Goal: Transaction & Acquisition: Purchase product/service

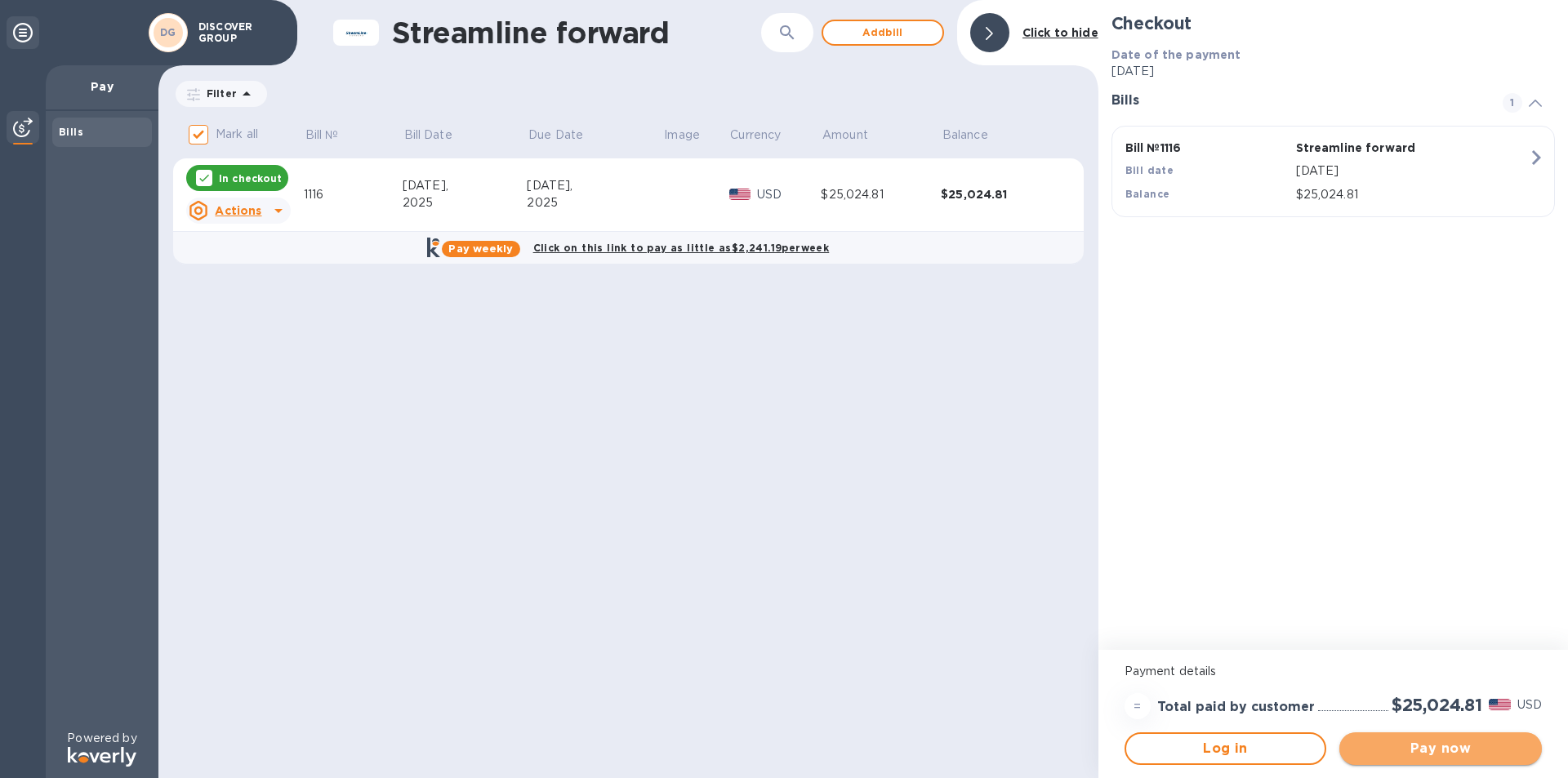
click at [1407, 759] on button "Pay now" at bounding box center [1440, 748] width 202 height 32
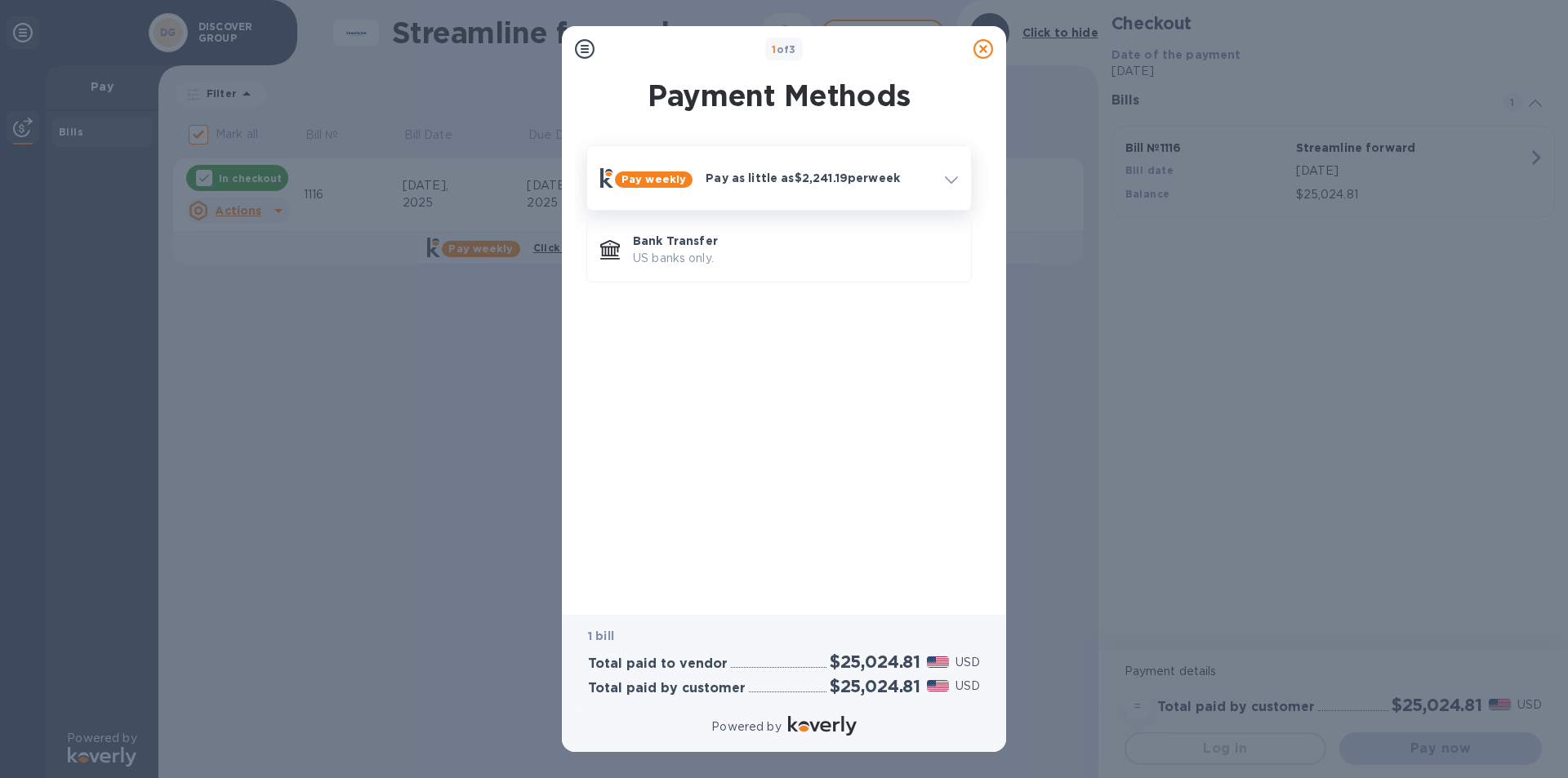
click at [947, 180] on icon at bounding box center [952, 180] width 13 height 7
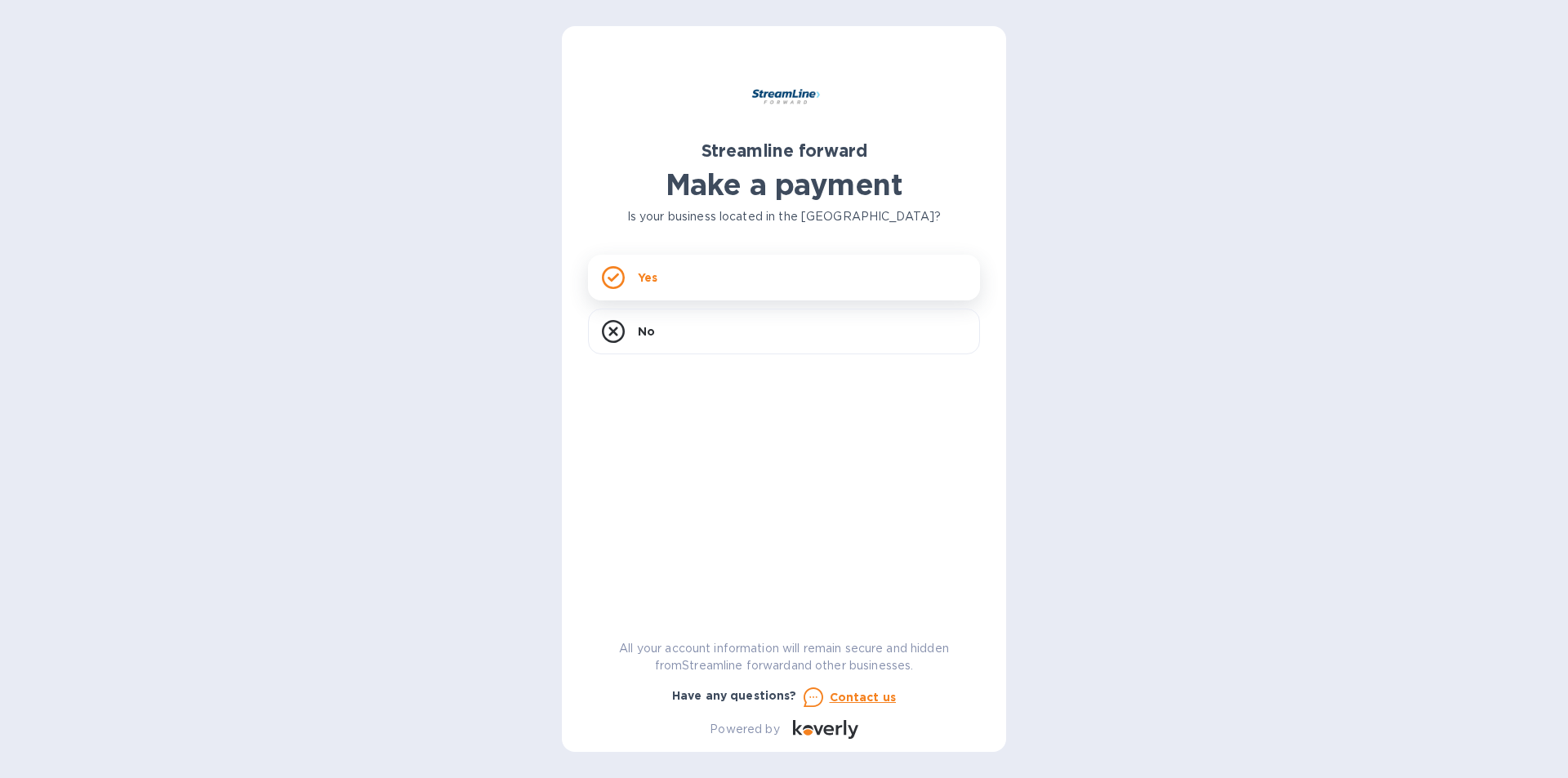
click at [702, 298] on div "Yes" at bounding box center [784, 278] width 392 height 46
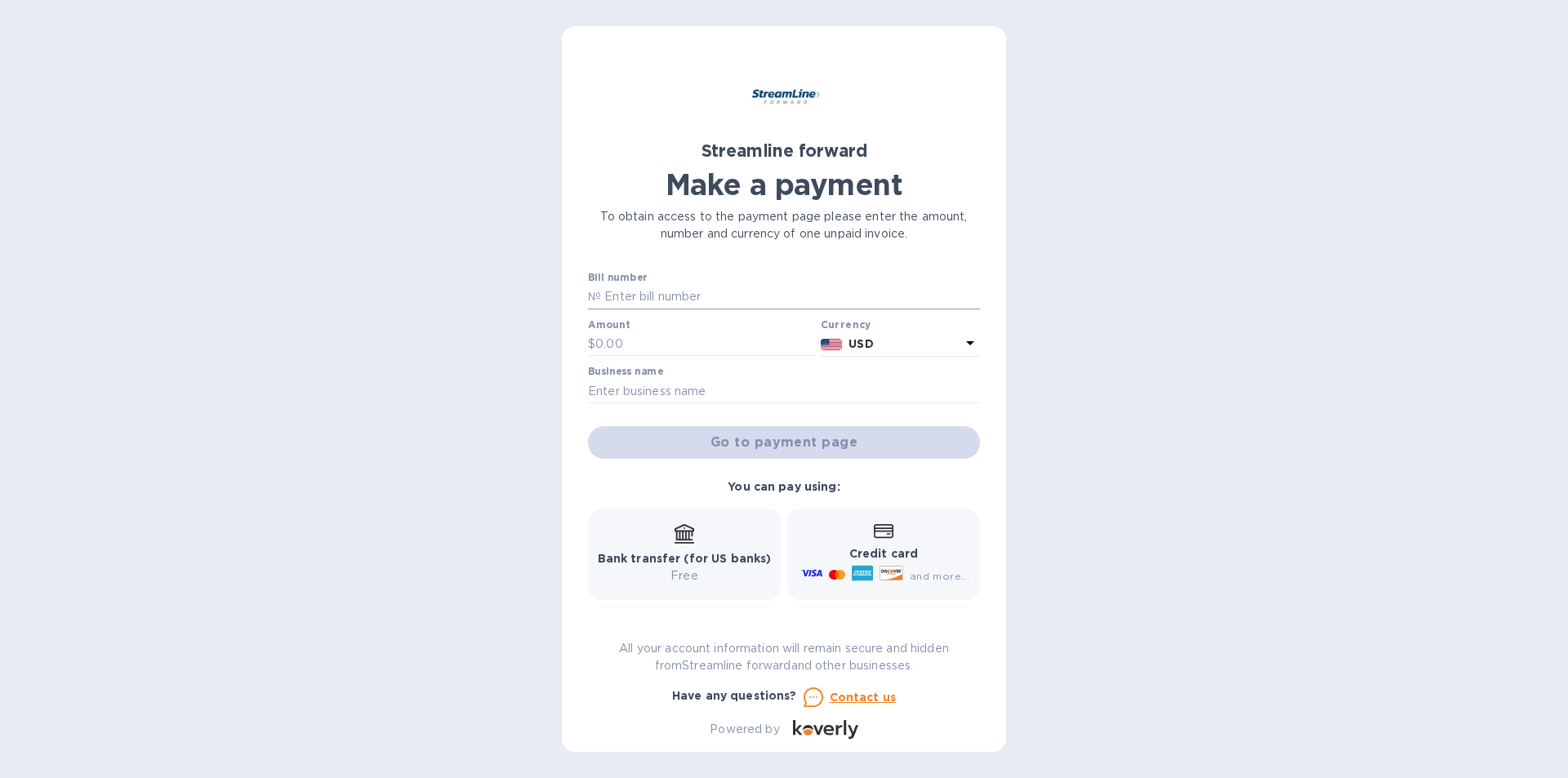
click at [702, 298] on input "text" at bounding box center [790, 297] width 379 height 25
type input "1116"
click at [650, 346] on input "text" at bounding box center [705, 345] width 219 height 25
paste input "054"
drag, startPoint x: 618, startPoint y: 346, endPoint x: 475, endPoint y: 338, distance: 143.2
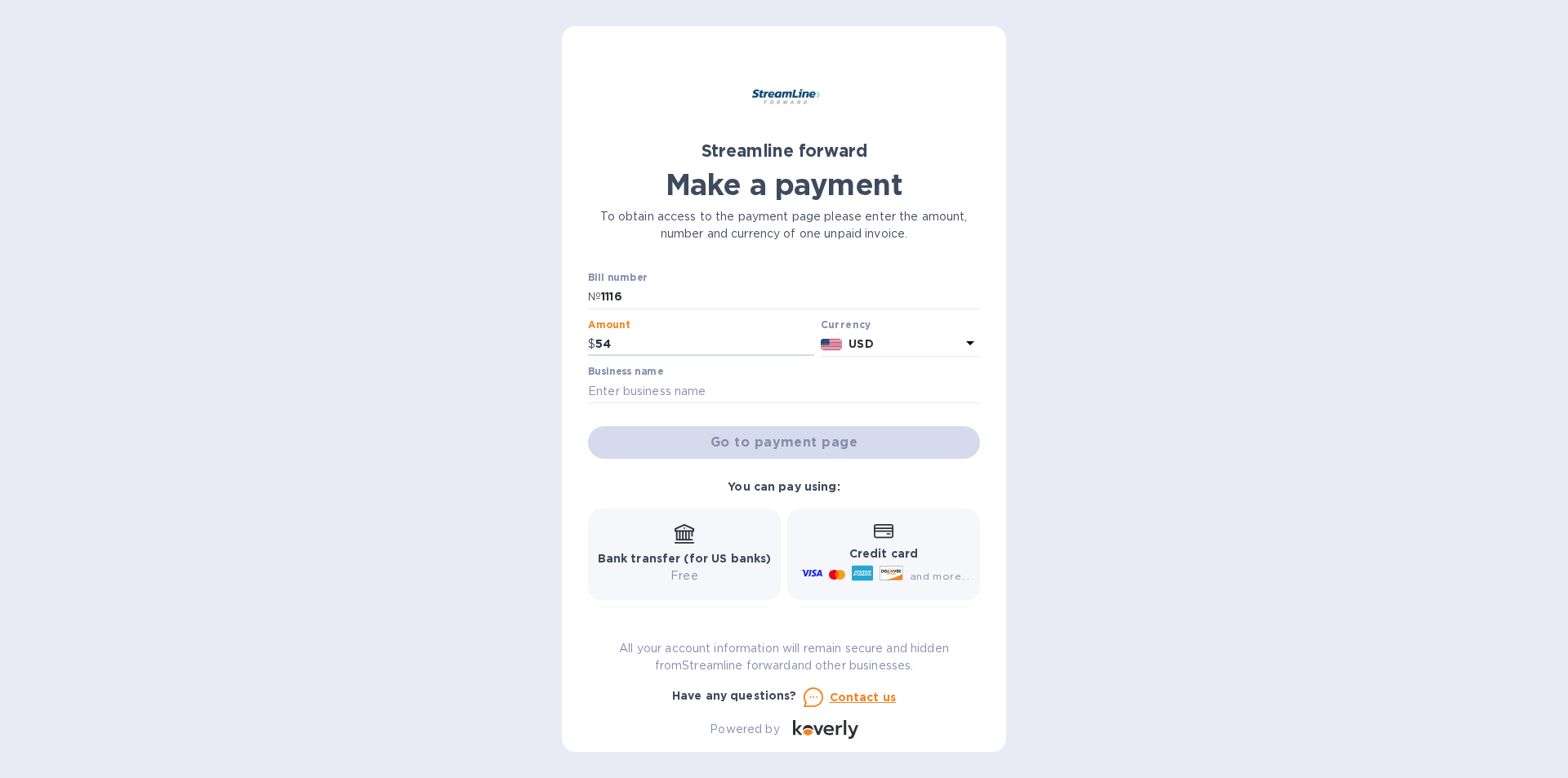
click at [475, 338] on div "Streamline forward Make a payment To obtain access to the payment page please e…" at bounding box center [784, 389] width 1568 height 778
paste input "25,024.81"
type input "25,024.81"
click at [744, 399] on input "text" at bounding box center [784, 391] width 392 height 25
type input "DISCOVER GROUP"
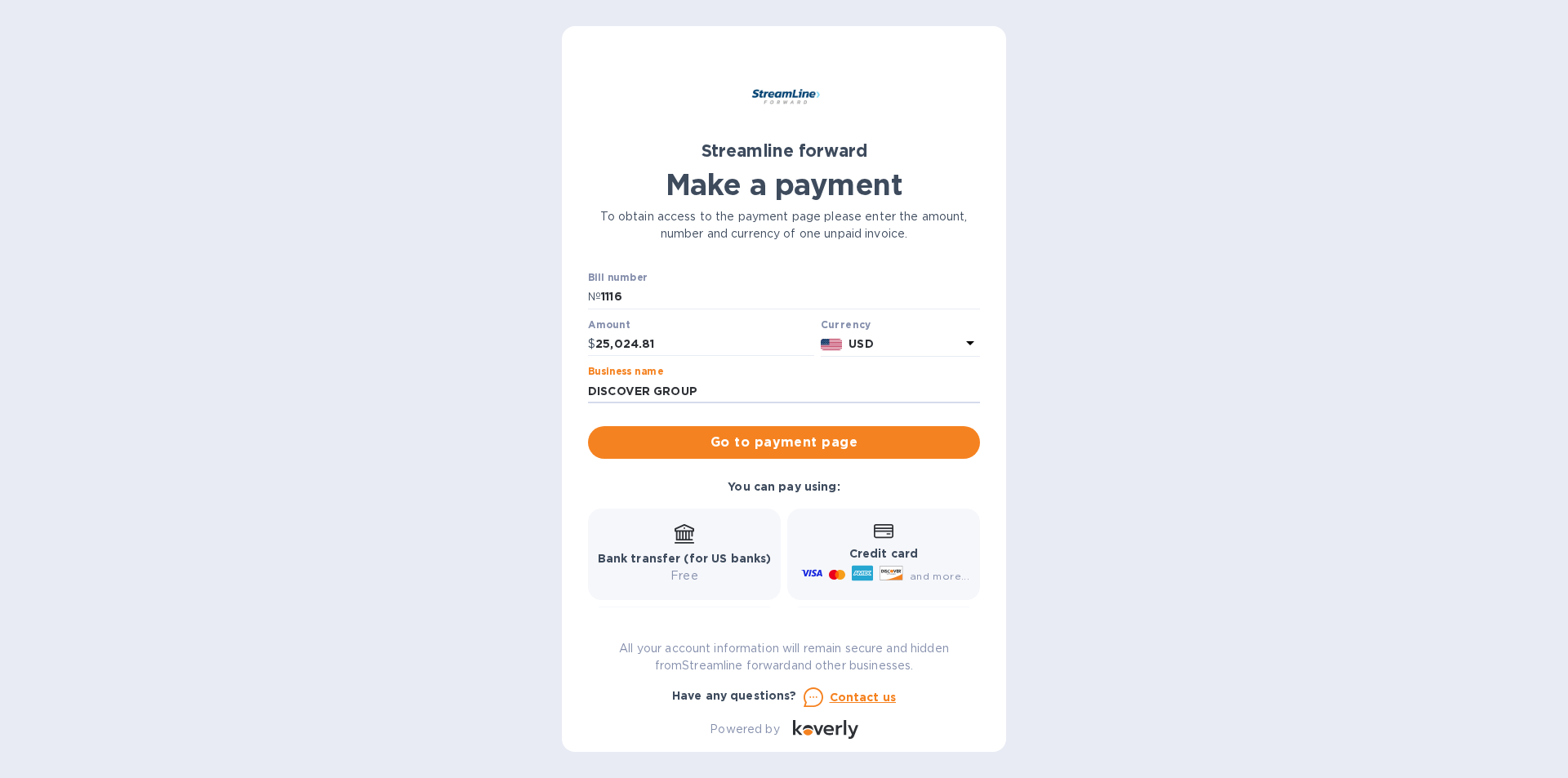
click at [911, 558] on b "Credit card" at bounding box center [883, 554] width 69 height 13
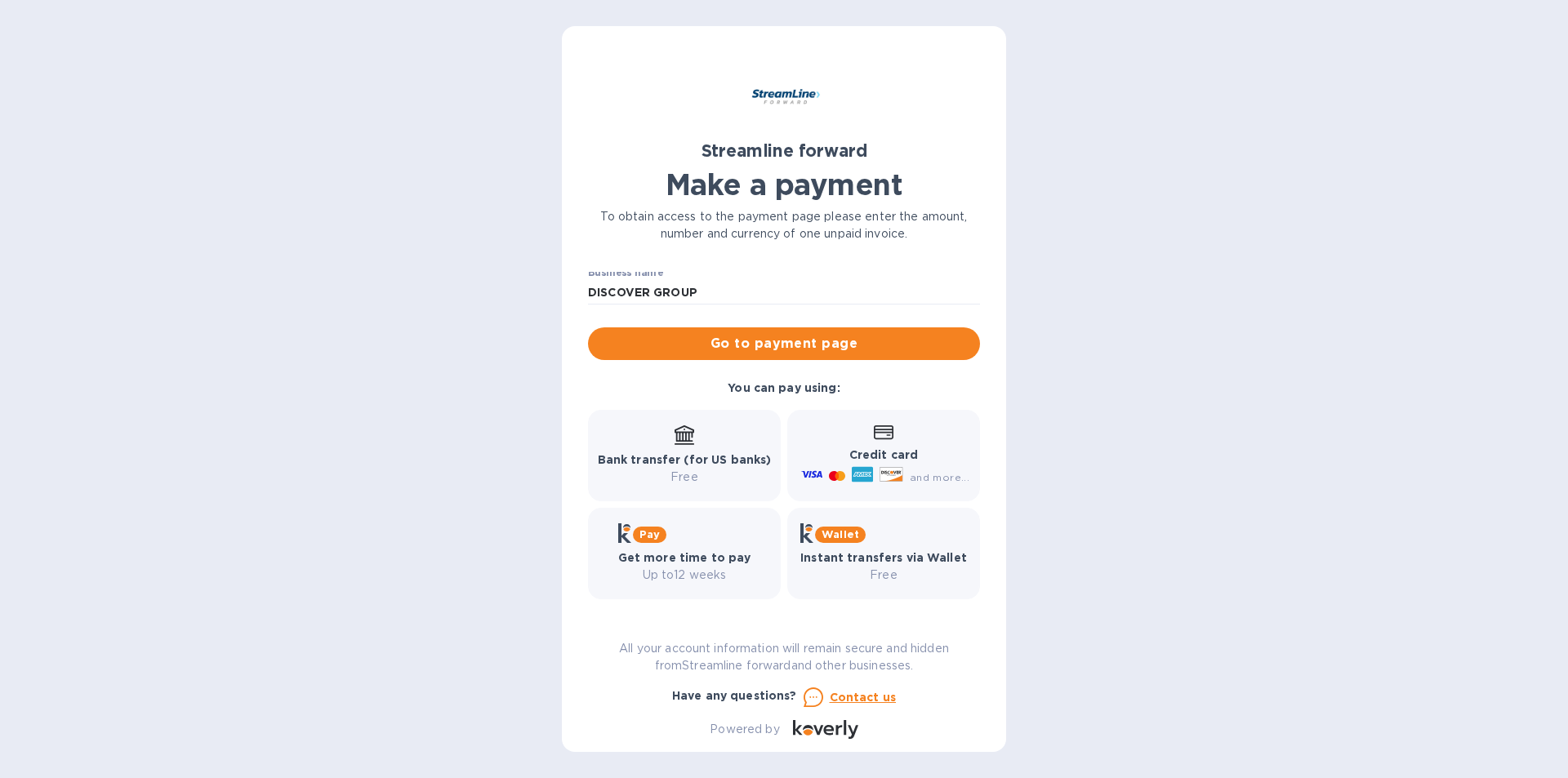
scroll to position [100, 0]
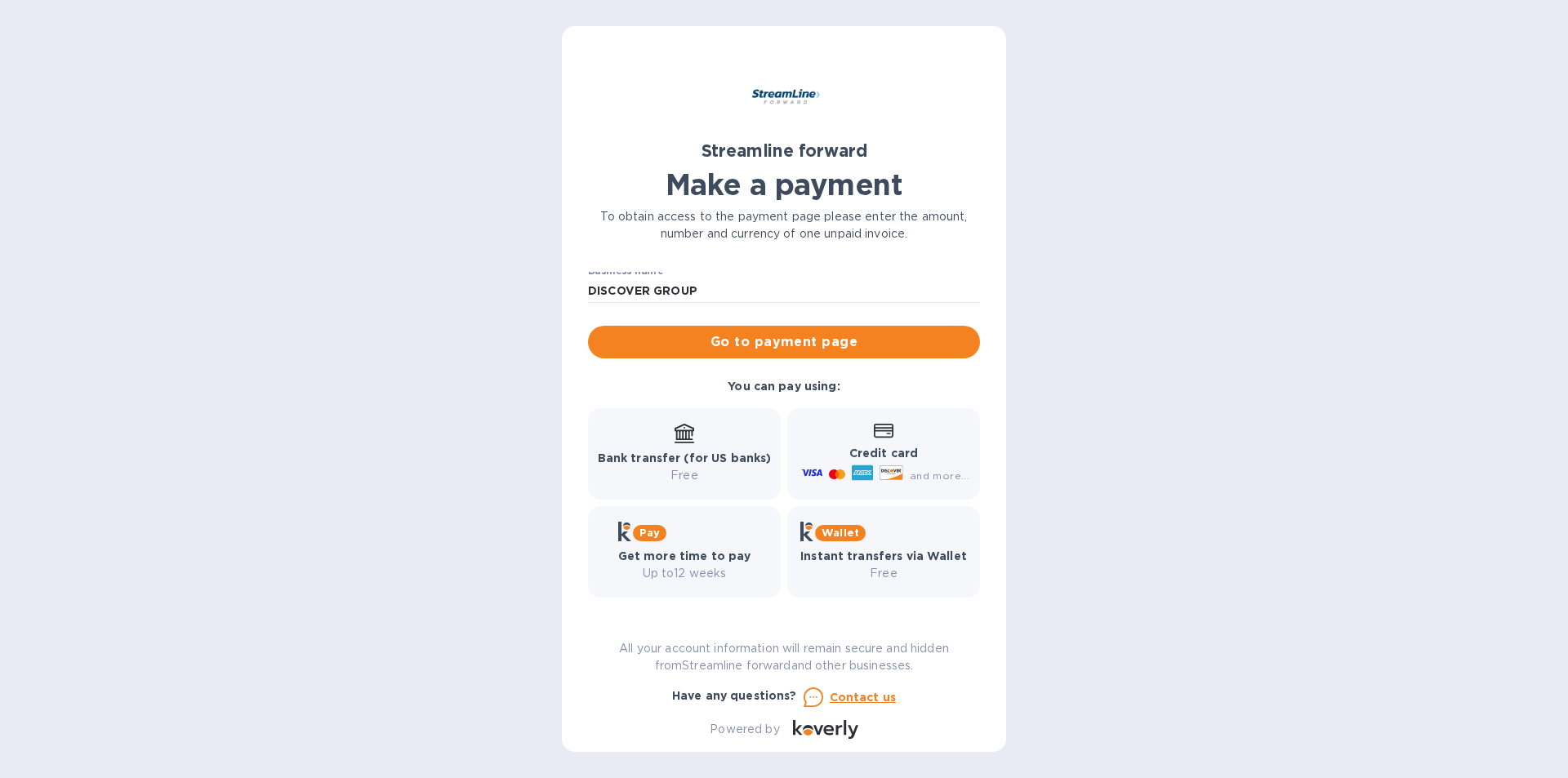
click at [846, 432] on div "Credit card and more..." at bounding box center [883, 455] width 171 height 63
click at [820, 352] on span "Go to payment page" at bounding box center [784, 342] width 366 height 20
